Goal: Transaction & Acquisition: Purchase product/service

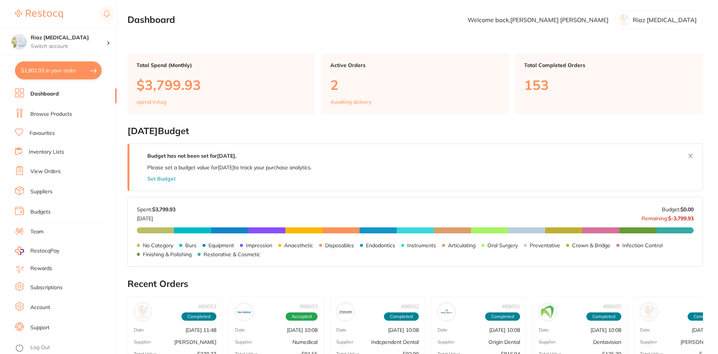
click at [53, 119] on li "Browse Products" at bounding box center [66, 114] width 102 height 11
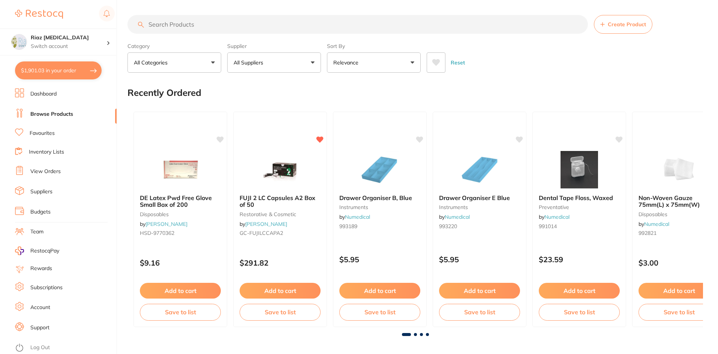
click at [59, 114] on link "Browse Products" at bounding box center [51, 114] width 43 height 7
click at [45, 131] on link "Favourites" at bounding box center [42, 133] width 25 height 7
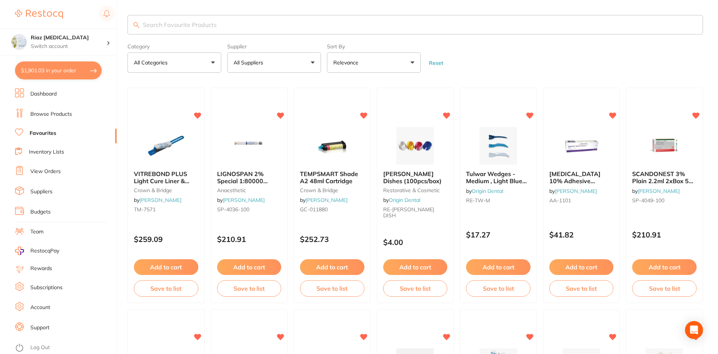
click at [287, 62] on button "All Suppliers" at bounding box center [274, 62] width 94 height 20
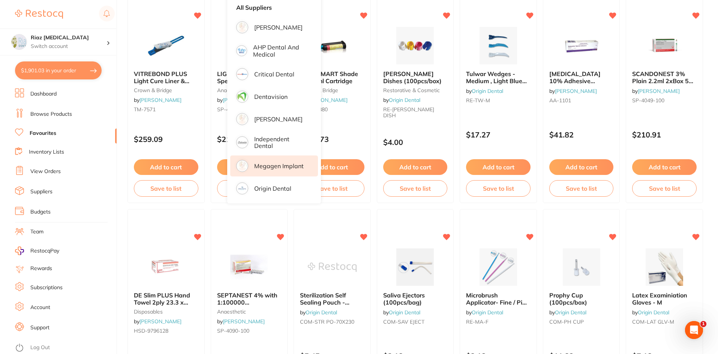
scroll to position [112, 0]
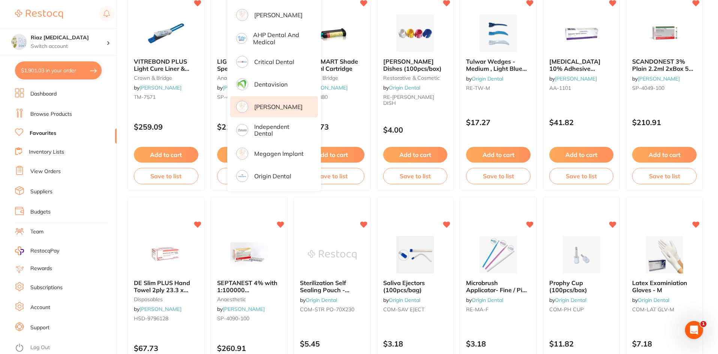
click at [275, 106] on p "[PERSON_NAME]" at bounding box center [278, 106] width 48 height 7
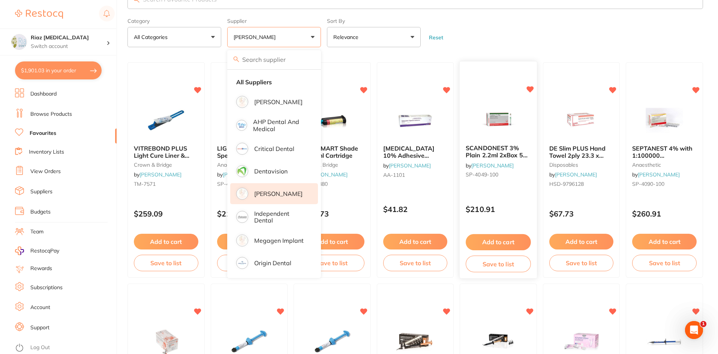
scroll to position [0, 0]
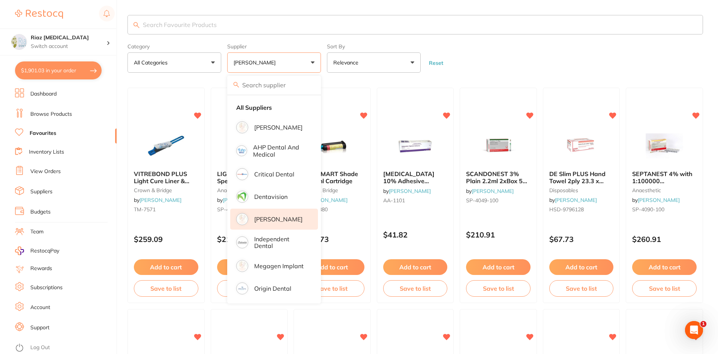
click at [602, 49] on form "Category All Categories All Categories anaesthetic CAD/CAM crown & bridge dispo…" at bounding box center [414, 56] width 575 height 32
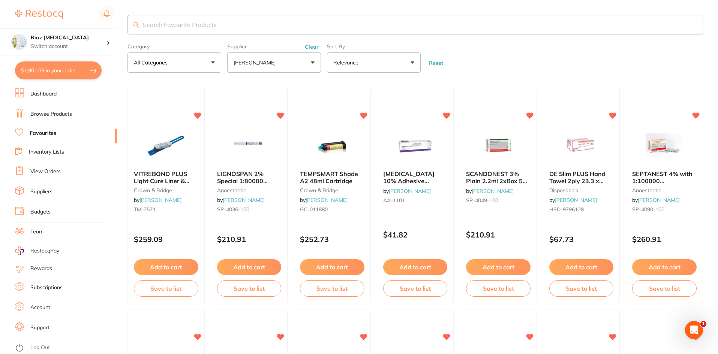
click at [185, 25] on input "search" at bounding box center [414, 24] width 575 height 19
click at [71, 111] on link "Browse Products" at bounding box center [51, 114] width 42 height 7
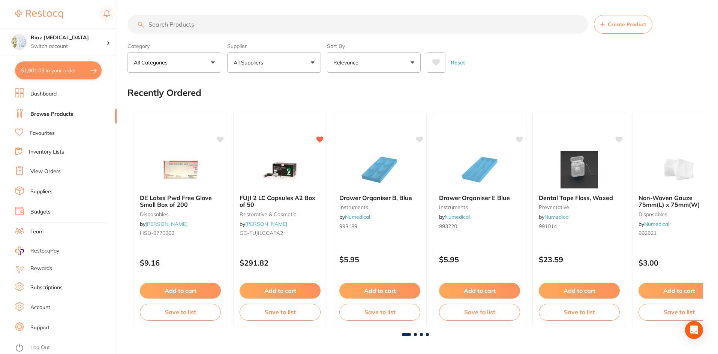
click at [177, 24] on input "search" at bounding box center [357, 24] width 460 height 19
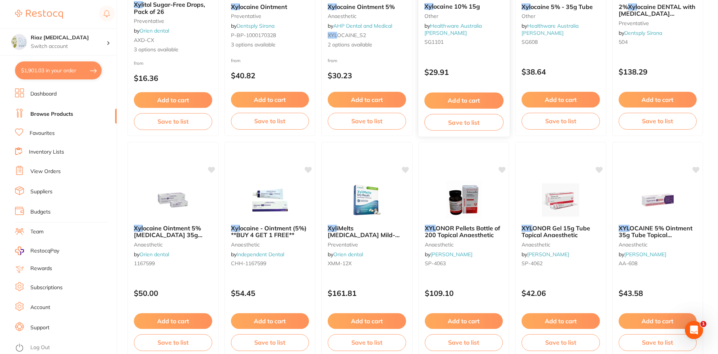
scroll to position [187, 0]
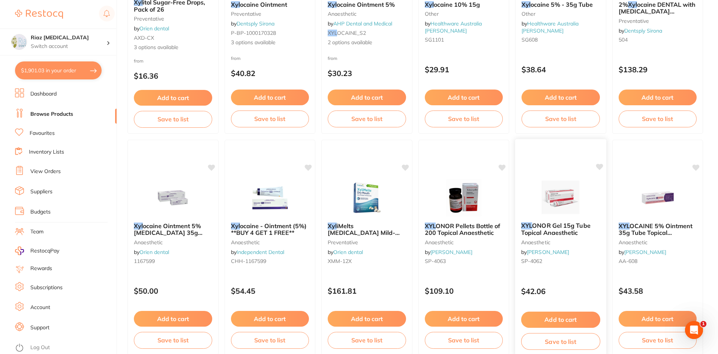
type input "xyl"
click at [564, 317] on button "Add to cart" at bounding box center [560, 320] width 79 height 16
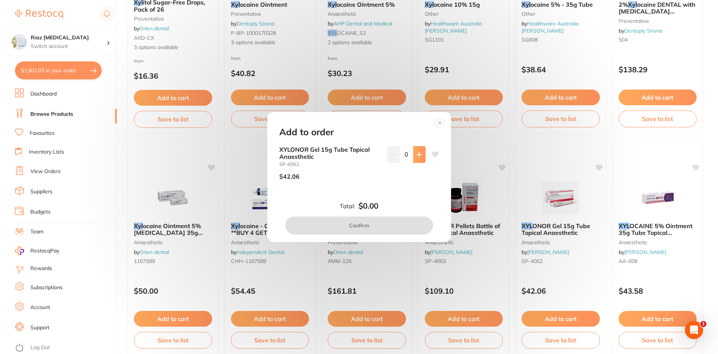
scroll to position [0, 0]
click at [419, 156] on icon at bounding box center [419, 155] width 6 height 6
type input "1"
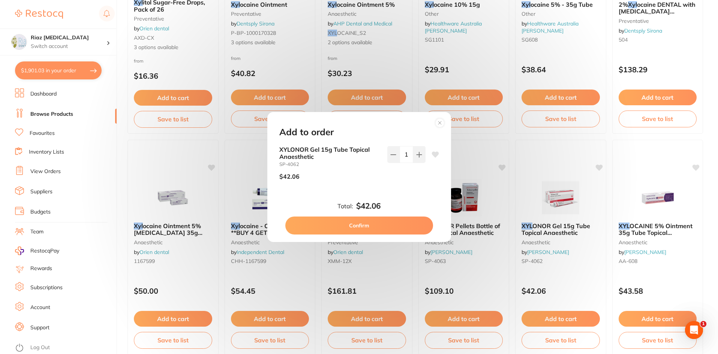
click at [376, 227] on button "Confirm" at bounding box center [359, 226] width 148 height 18
